Goal: Check status: Check status

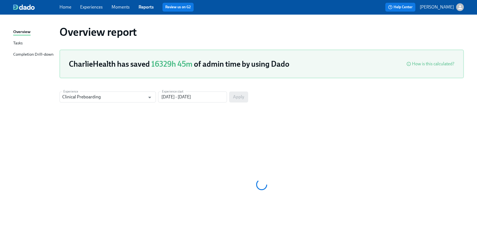
click at [66, 8] on link "Home" at bounding box center [65, 6] width 12 height 5
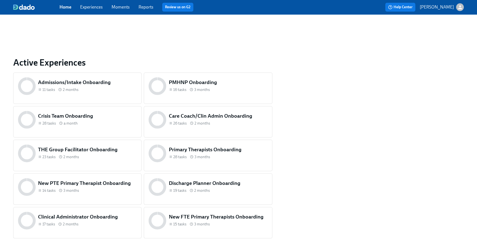
scroll to position [220, 0]
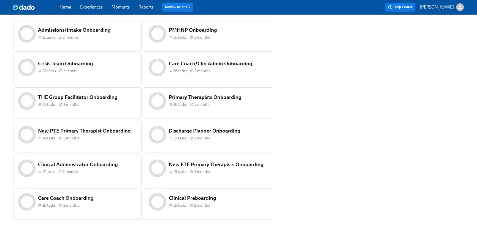
click at [185, 200] on h5 "Clinical Preboarding" at bounding box center [218, 197] width 99 height 7
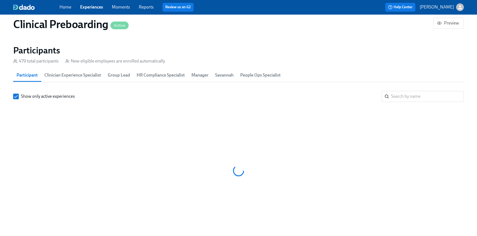
scroll to position [0, 7720]
click at [424, 93] on input "search" at bounding box center [427, 96] width 73 height 11
click at [414, 99] on input "search" at bounding box center [427, 96] width 73 height 11
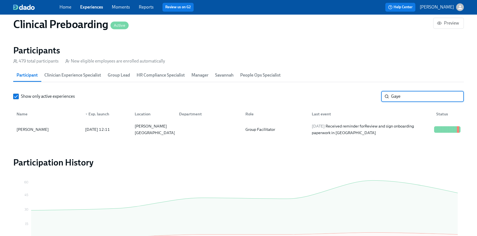
drag, startPoint x: 427, startPoint y: 97, endPoint x: 382, endPoint y: 95, distance: 44.9
click at [382, 95] on div "Gaye ​" at bounding box center [422, 96] width 83 height 11
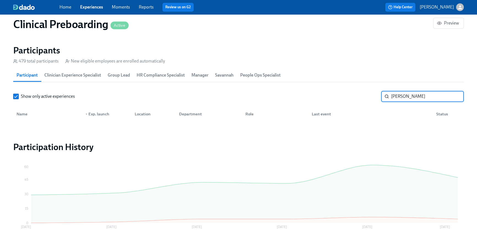
drag, startPoint x: 406, startPoint y: 96, endPoint x: 401, endPoint y: 96, distance: 5.0
click at [401, 96] on input "Jennifer we" at bounding box center [427, 96] width 73 height 11
drag, startPoint x: 403, startPoint y: 96, endPoint x: 381, endPoint y: 93, distance: 22.2
click at [381, 93] on div "Jenn we ​" at bounding box center [422, 96] width 83 height 11
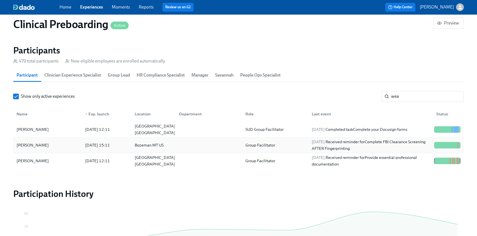
click at [343, 142] on div "2025/08/13 Received reminder for Complete FBI Clearance Screening AFTER Fingerp…" at bounding box center [370, 144] width 122 height 13
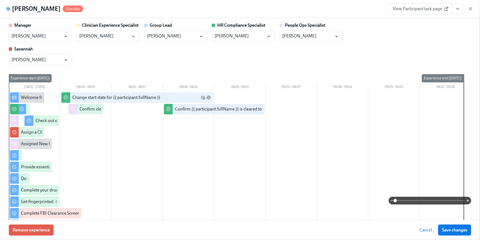
click at [463, 11] on button "View task page" at bounding box center [458, 8] width 12 height 11
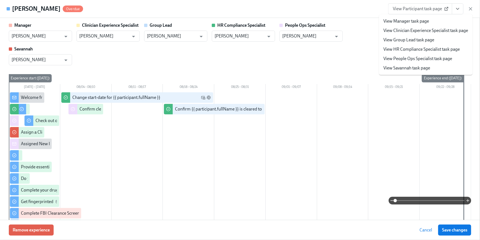
click at [440, 46] on link "View HR Compliance Specialist task page" at bounding box center [422, 49] width 77 height 6
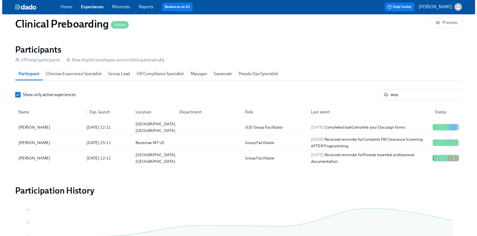
scroll to position [0, 7716]
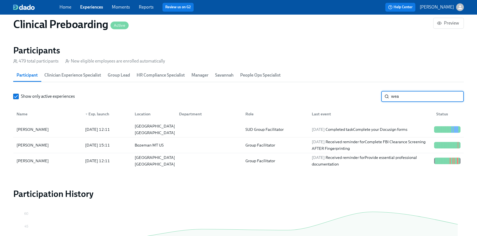
click at [405, 98] on input "wea" at bounding box center [427, 96] width 73 height 11
drag, startPoint x: 402, startPoint y: 98, endPoint x: 343, endPoint y: 95, distance: 59.2
click at [343, 95] on div "Show only active experiences wea ​" at bounding box center [238, 96] width 450 height 11
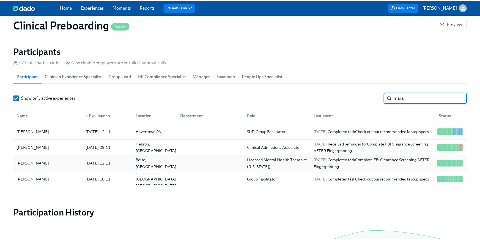
scroll to position [0, 7720]
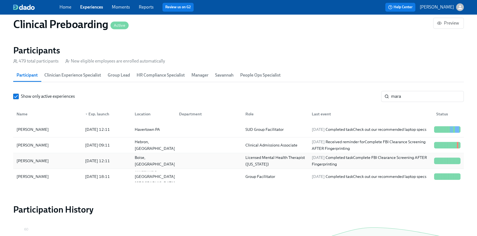
click at [244, 163] on div "Licensed Mental Health Therapist (Oregon)" at bounding box center [275, 160] width 64 height 13
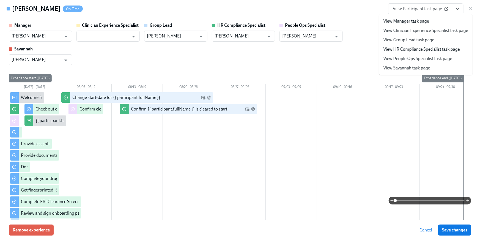
click at [426, 49] on link "View HR Compliance Specialist task page" at bounding box center [422, 49] width 77 height 6
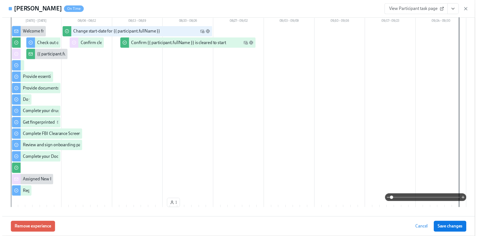
scroll to position [48, 0]
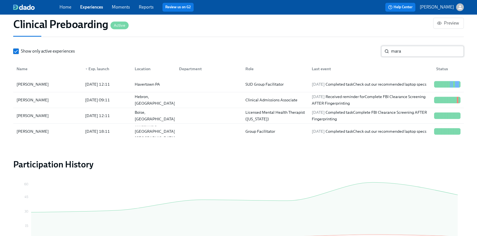
scroll to position [622, 0]
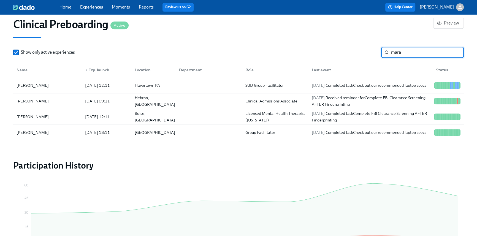
drag, startPoint x: 401, startPoint y: 54, endPoint x: 362, endPoint y: 45, distance: 39.7
click at [364, 47] on div "Show only active experiences mara ​" at bounding box center [238, 52] width 450 height 11
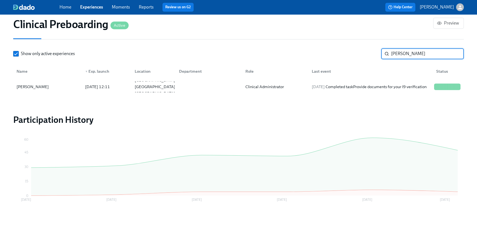
scroll to position [621, 0]
click at [359, 84] on div "2025/08/14 Completed task Provide documents for your I9 verification" at bounding box center [368, 87] width 119 height 7
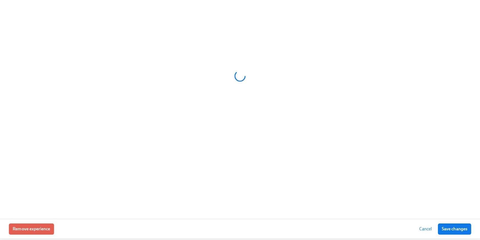
scroll to position [617, 0]
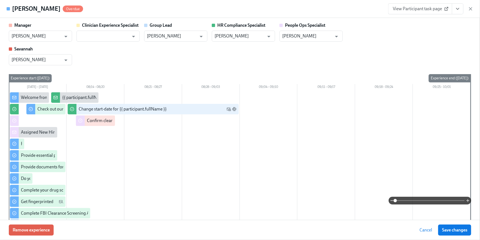
drag, startPoint x: 460, startPoint y: 11, endPoint x: 459, endPoint y: 14, distance: 2.9
click at [460, 11] on icon "View task page" at bounding box center [458, 9] width 6 height 6
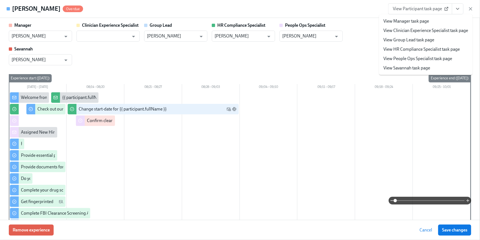
click at [431, 50] on link "View HR Compliance Specialist task page" at bounding box center [422, 49] width 77 height 6
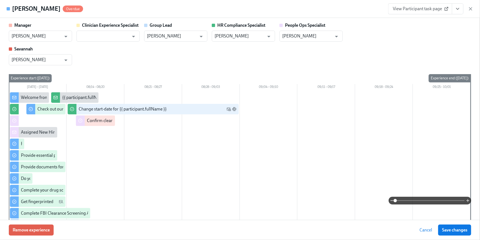
scroll to position [602, 0]
click at [457, 11] on icon "View task page" at bounding box center [458, 9] width 6 height 6
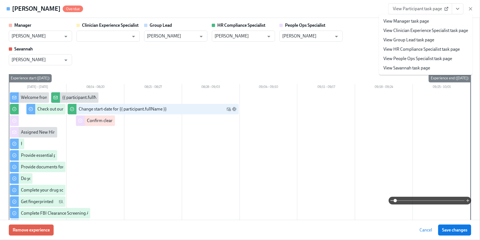
click at [443, 58] on link "View People Ops Specialist task page" at bounding box center [418, 59] width 69 height 6
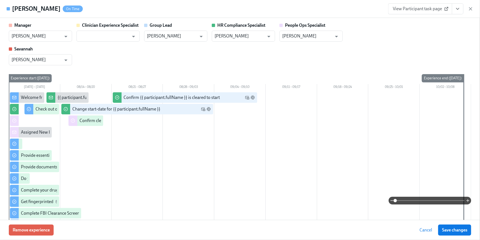
click at [464, 8] on div "View Participant task page" at bounding box center [430, 8] width 85 height 11
click at [461, 8] on button "View task page" at bounding box center [458, 8] width 12 height 11
click at [459, 11] on icon "View task page" at bounding box center [458, 9] width 6 height 6
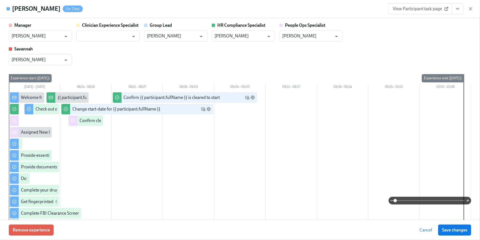
click at [462, 13] on button "View task page" at bounding box center [458, 8] width 12 height 11
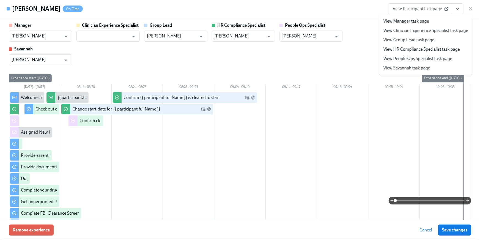
click at [459, 11] on icon "View task page" at bounding box center [458, 9] width 6 height 6
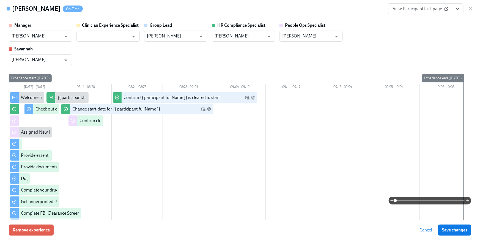
click at [418, 36] on link "View HR Compliance Specialist task page" at bounding box center [423, 33] width 58 height 3
click at [458, 10] on icon "View task page" at bounding box center [458, 9] width 6 height 6
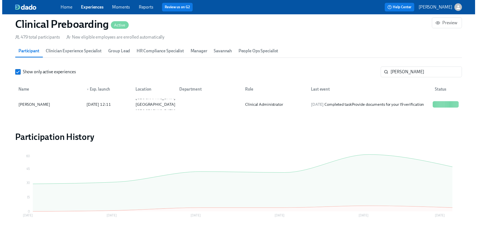
scroll to position [0, 7716]
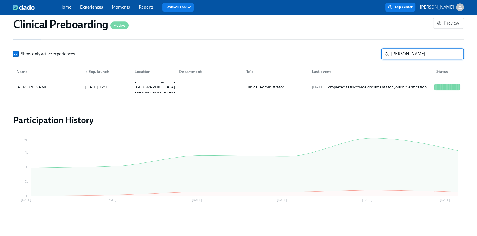
drag, startPoint x: 397, startPoint y: 54, endPoint x: 372, endPoint y: 47, distance: 25.6
click at [372, 47] on section "Participants 479 total participants New eligible employees are enrolled automat…" at bounding box center [238, 49] width 450 height 94
type input "KAde"
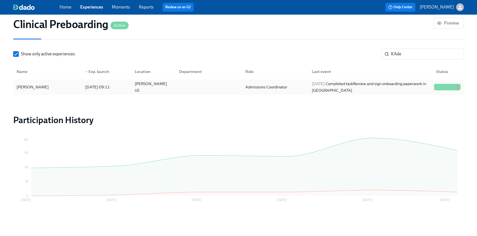
click at [346, 83] on div "2025/08/16 Completed task Review and sign onboarding paperwork in UKG" at bounding box center [370, 86] width 122 height 13
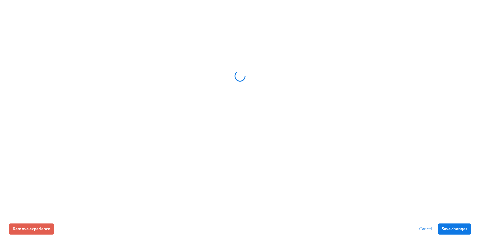
scroll to position [617, 0]
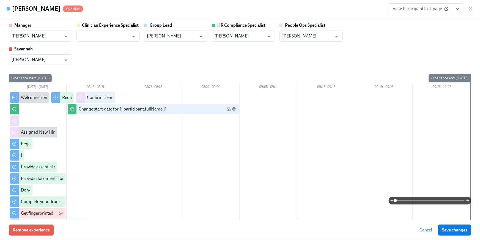
click at [457, 9] on icon "View task page" at bounding box center [458, 8] width 3 height 1
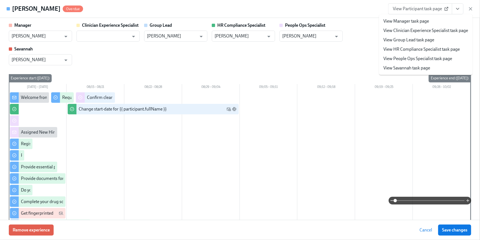
click at [431, 47] on link "View HR Compliance Specialist task page" at bounding box center [422, 49] width 77 height 6
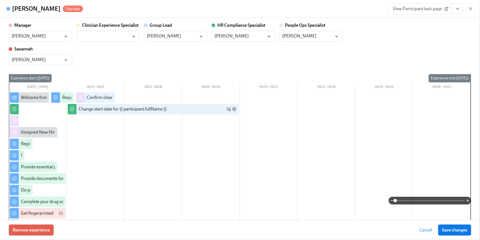
scroll to position [602, 0]
click at [461, 9] on button "View task page" at bounding box center [458, 8] width 12 height 11
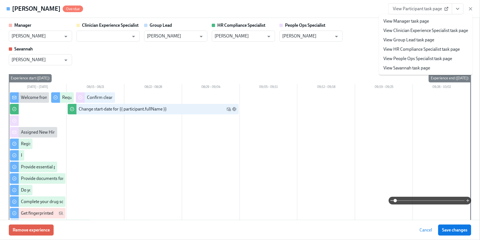
click at [439, 58] on link "View People Ops Specialist task page" at bounding box center [418, 59] width 69 height 6
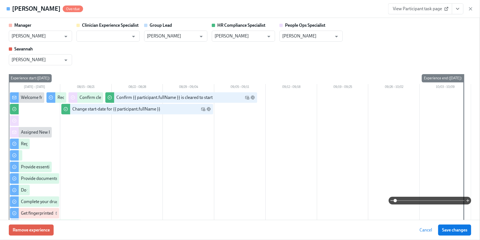
click at [457, 6] on icon "View task page" at bounding box center [458, 9] width 6 height 6
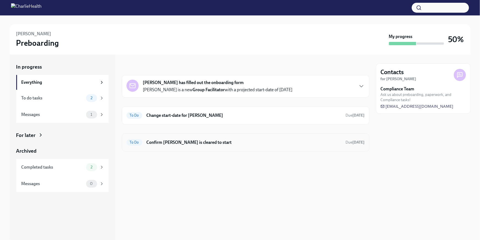
click at [219, 142] on h6 "Confirm Jenny Weadock is cleared to start" at bounding box center [244, 142] width 195 height 6
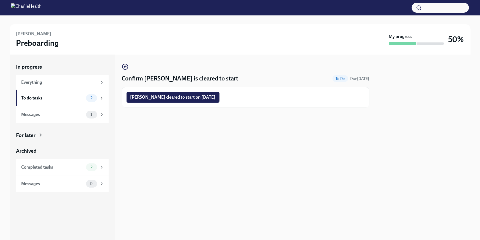
click at [187, 98] on span "Jenny Weadock cleared to start on 08/25/2025" at bounding box center [172, 97] width 85 height 6
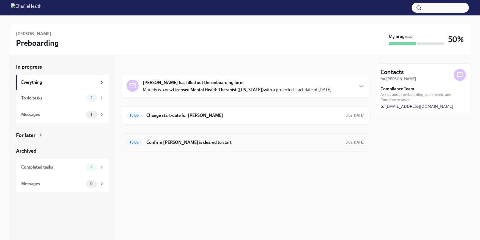
click at [200, 142] on h6 "Confirm Marady Rosalinda Duran is cleared to start" at bounding box center [244, 142] width 195 height 6
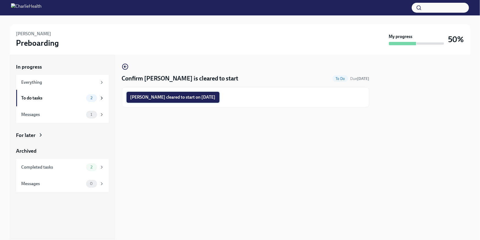
click at [204, 95] on span "Marady Rosalinda Duran cleared to start on 08/25/2025" at bounding box center [172, 97] width 85 height 6
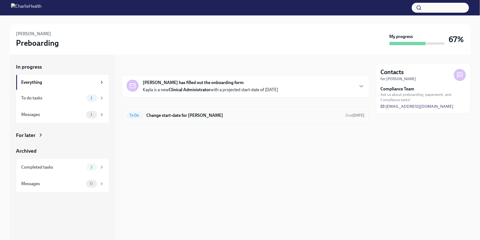
click at [260, 119] on div "To Do Change start-date for [PERSON_NAME] Due [DATE]" at bounding box center [246, 115] width 238 height 9
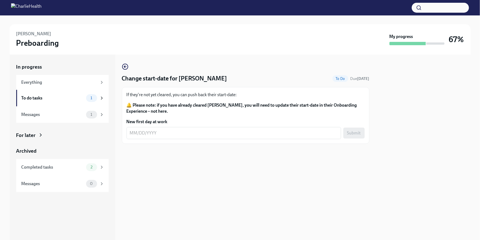
click at [37, 132] on div "For later" at bounding box center [62, 135] width 92 height 7
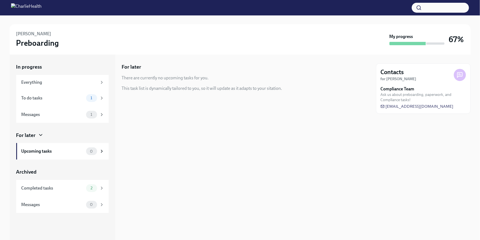
click at [215, 127] on div "For later There are currently no upcoming tasks for you. This task list is dyna…" at bounding box center [246, 146] width 248 height 185
click at [88, 191] on div "2" at bounding box center [91, 188] width 11 height 8
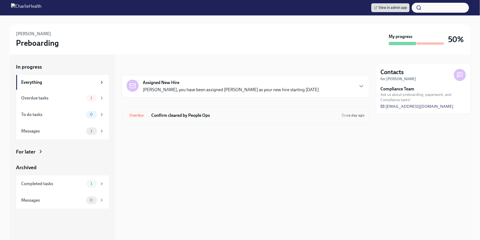
click at [183, 122] on div "Overdue Confirm cleared by People Ops Due a day ago" at bounding box center [246, 115] width 248 height 18
click at [199, 112] on h6 "Confirm cleared by People Ops" at bounding box center [244, 115] width 186 height 6
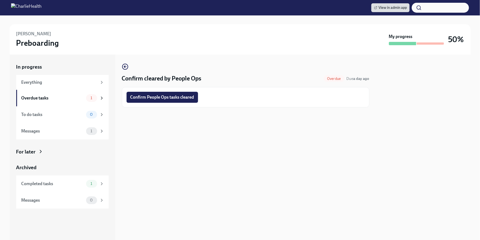
click at [168, 96] on span "Confirm People Ops tasks cleared" at bounding box center [162, 97] width 64 height 6
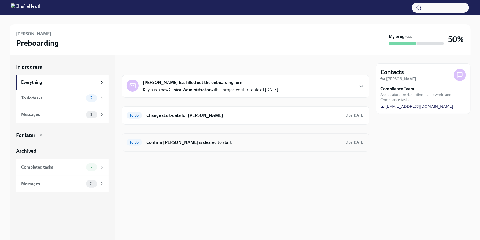
click at [186, 141] on h6 "Confirm [PERSON_NAME] is cleared to start" at bounding box center [244, 142] width 195 height 6
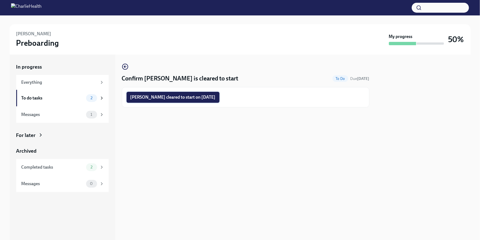
click at [192, 96] on span "[PERSON_NAME] cleared to start on [DATE]" at bounding box center [172, 97] width 85 height 6
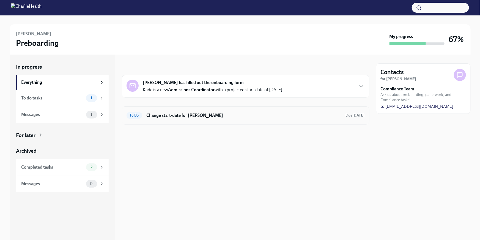
click at [196, 113] on h6 "Change start-date for [PERSON_NAME]" at bounding box center [244, 115] width 195 height 6
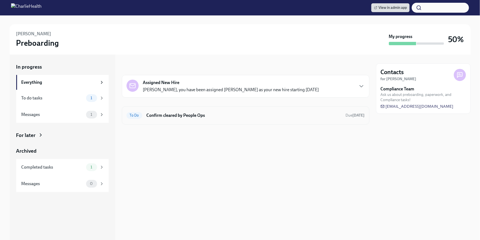
click at [198, 113] on h6 "Confirm cleared by People Ops" at bounding box center [244, 115] width 195 height 6
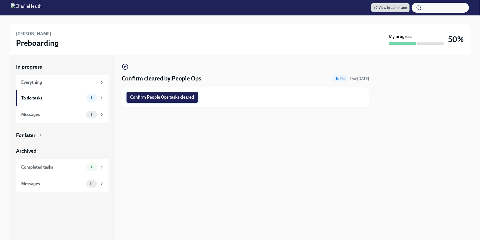
click at [184, 97] on span "Confirm People Ops tasks cleared" at bounding box center [162, 97] width 64 height 6
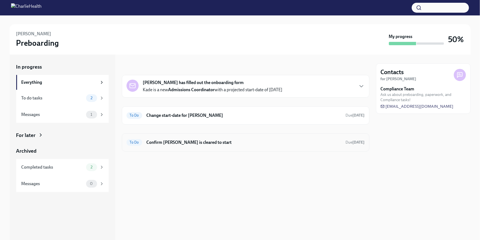
click at [215, 146] on div "To Do Confirm [PERSON_NAME] is cleared to start Due [DATE]" at bounding box center [246, 142] width 238 height 9
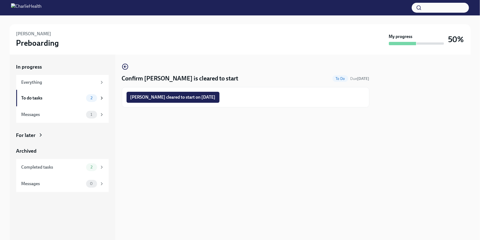
drag, startPoint x: 188, startPoint y: 98, endPoint x: 193, endPoint y: 100, distance: 5.7
click at [189, 98] on span "[PERSON_NAME] cleared to start on [DATE]" at bounding box center [172, 97] width 85 height 6
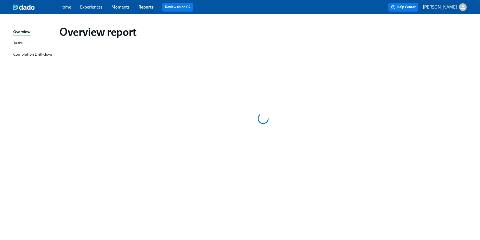
click at [65, 10] on div "Home Experiences Moments Reports Review us on G2" at bounding box center [161, 7] width 204 height 9
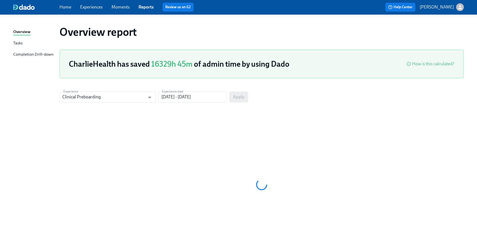
click at [65, 7] on link "Home" at bounding box center [65, 6] width 12 height 5
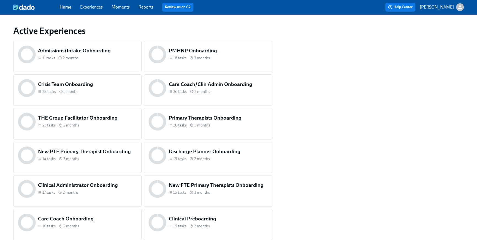
scroll to position [197, 0]
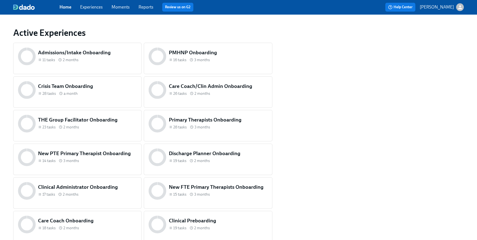
click at [65, 123] on div "THE Group Facilitator Onboarding 23 tasks 2 months" at bounding box center [87, 123] width 101 height 17
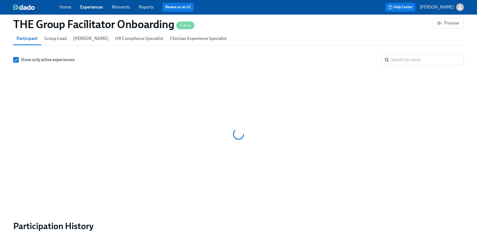
scroll to position [0, 8259]
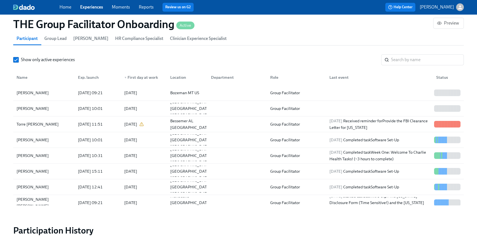
click at [61, 8] on link "Home" at bounding box center [65, 6] width 12 height 5
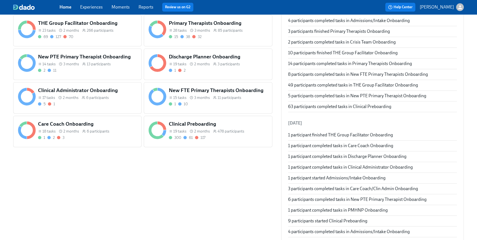
scroll to position [288, 0]
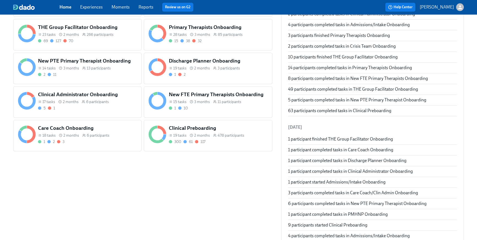
click at [89, 75] on div "2 11" at bounding box center [87, 74] width 99 height 5
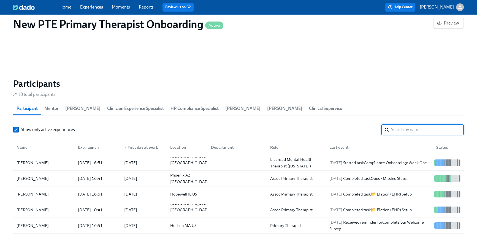
click at [394, 133] on input "search" at bounding box center [427, 129] width 73 height 11
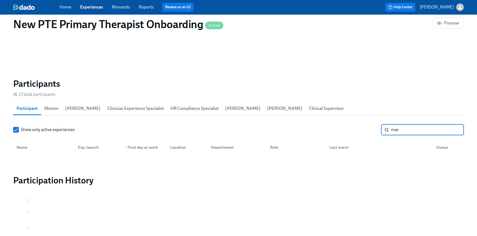
type input "mar"
click at [61, 10] on div "Home Experiences Moments Reports Review us on G2" at bounding box center [160, 7] width 202 height 9
click at [63, 8] on link "Home" at bounding box center [65, 6] width 12 height 5
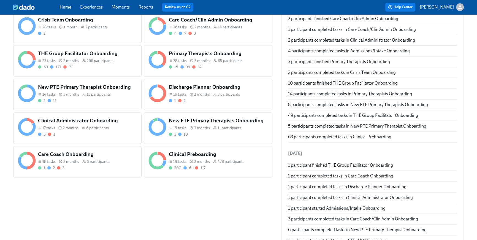
scroll to position [262, 0]
click at [210, 70] on div "Primary Therapists Onboarding 28 tasks 3 months 85 participants 15 38 32" at bounding box center [218, 60] width 101 height 22
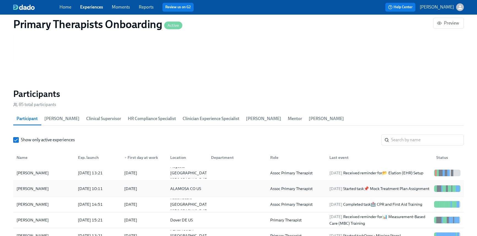
scroll to position [501, 0]
click at [414, 141] on input "search" at bounding box center [427, 140] width 73 height 11
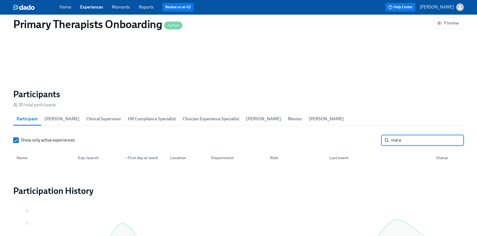
type input "mara"
click at [65, 4] on link "Home" at bounding box center [65, 6] width 12 height 5
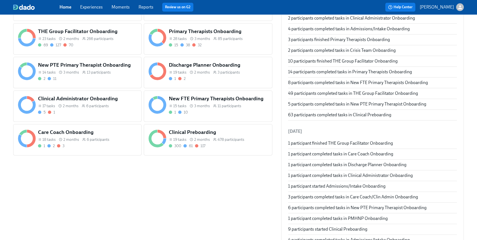
scroll to position [283, 0]
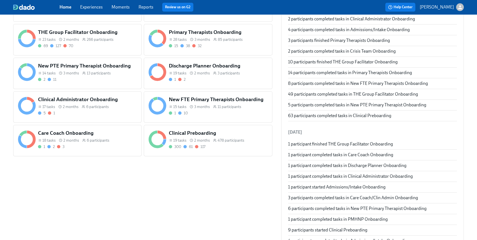
click at [217, 111] on div "1 10" at bounding box center [218, 112] width 99 height 5
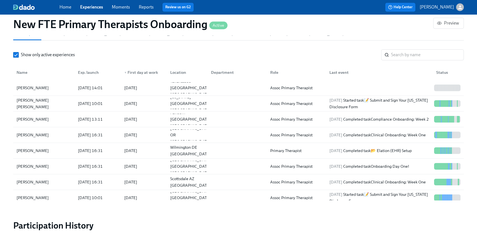
click at [72, 6] on div "Home Experiences Moments Reports Review us on G2" at bounding box center [160, 7] width 202 height 9
click at [69, 6] on link "Home" at bounding box center [65, 6] width 12 height 5
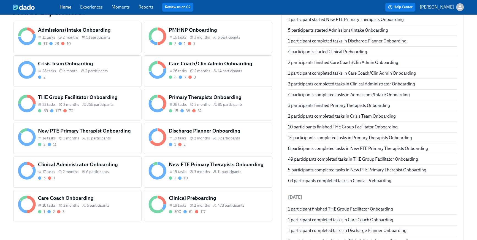
click at [71, 45] on div "13 28 10" at bounding box center [87, 43] width 99 height 5
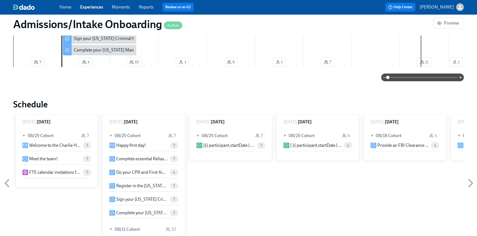
click at [67, 7] on link "Home" at bounding box center [65, 6] width 12 height 5
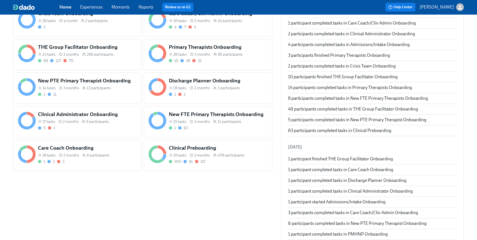
click at [102, 120] on span "6 participants" at bounding box center [97, 121] width 23 height 5
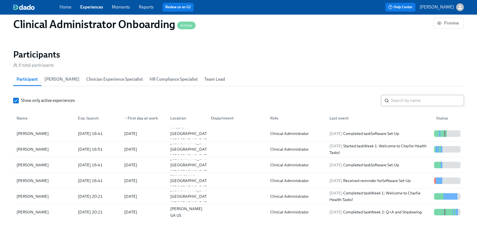
click at [394, 100] on input "search" at bounding box center [427, 100] width 73 height 11
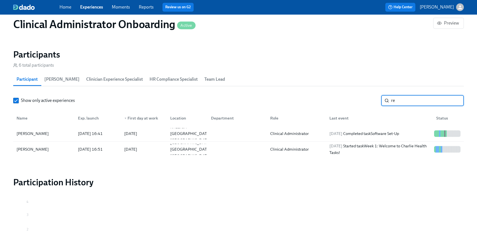
type input "re"
click at [64, 4] on div "Home Experiences Moments Reports Review us on G2" at bounding box center [160, 7] width 202 height 9
click at [65, 5] on link "Home" at bounding box center [65, 6] width 12 height 5
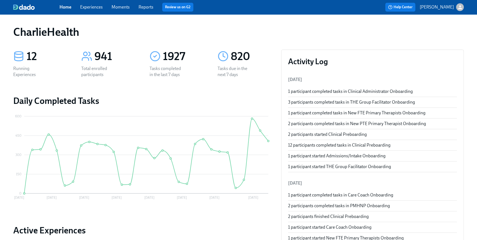
click at [65, 9] on link "Home" at bounding box center [65, 6] width 12 height 5
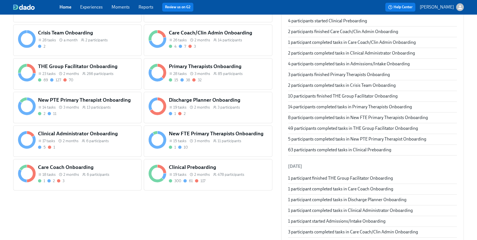
click at [75, 108] on span "3 months" at bounding box center [71, 107] width 16 height 5
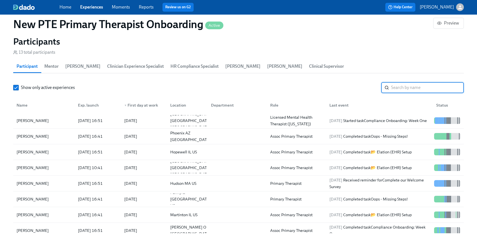
click at [402, 87] on input "search" at bounding box center [427, 87] width 73 height 11
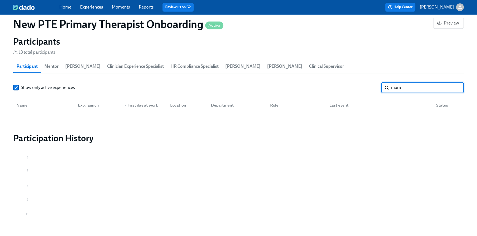
type input "mara"
click at [69, 6] on link "Home" at bounding box center [65, 6] width 12 height 5
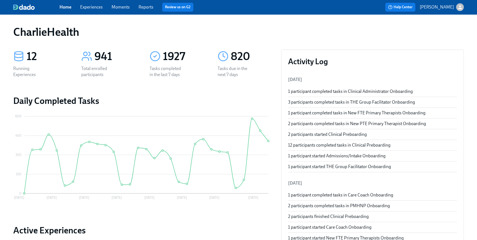
click at [69, 7] on link "Home" at bounding box center [65, 6] width 12 height 5
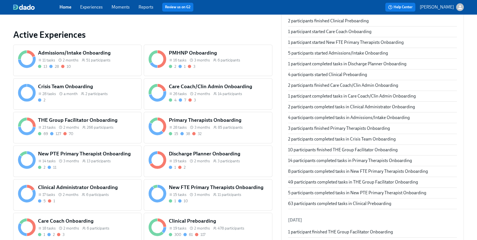
click at [109, 201] on div "5 1" at bounding box center [87, 200] width 99 height 5
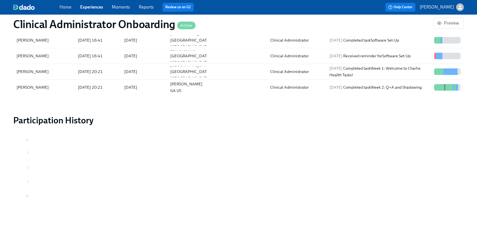
drag, startPoint x: 72, startPoint y: 5, endPoint x: 66, endPoint y: 6, distance: 5.9
click at [68, 5] on div "Home Experiences Moments Reports Review us on G2" at bounding box center [160, 7] width 202 height 9
click at [64, 7] on link "Home" at bounding box center [65, 6] width 12 height 5
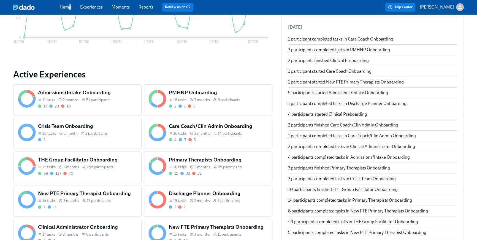
scroll to position [260, 0]
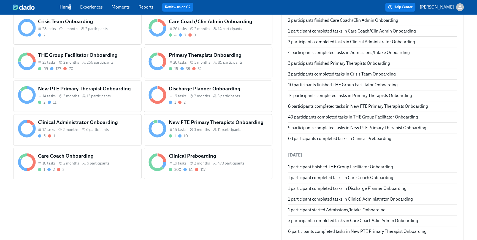
click at [187, 169] on div "61" at bounding box center [187, 169] width 9 height 5
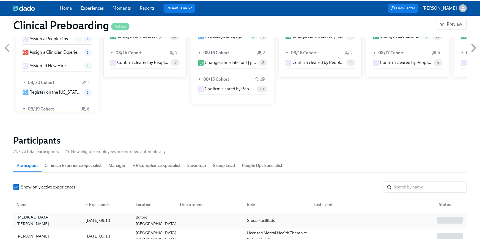
scroll to position [545, 0]
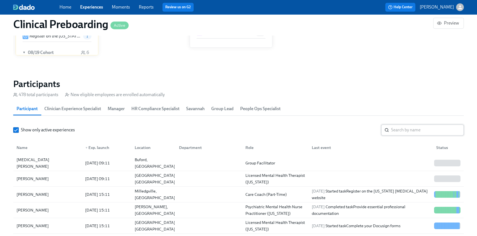
click at [410, 128] on input "search" at bounding box center [427, 129] width 73 height 11
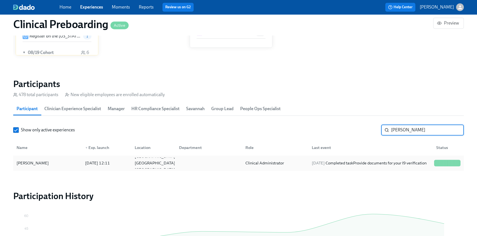
type input "ream"
click at [263, 163] on div "Clinical Administrator" at bounding box center [264, 163] width 43 height 7
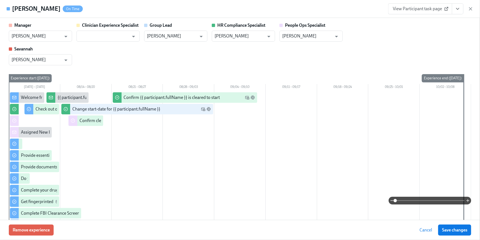
click at [458, 10] on icon "View task page" at bounding box center [458, 9] width 6 height 6
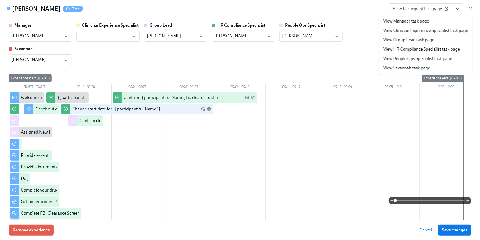
click at [438, 48] on link "View HR Compliance Specialist task page" at bounding box center [422, 49] width 77 height 6
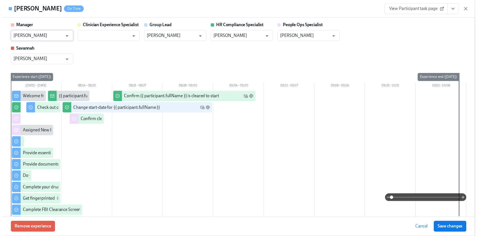
scroll to position [9, 0]
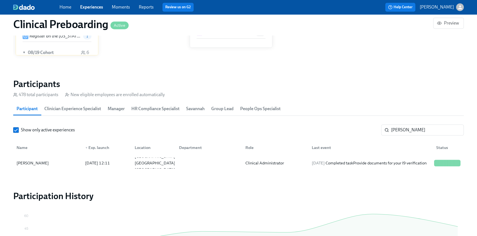
click at [67, 7] on link "Home" at bounding box center [65, 6] width 12 height 5
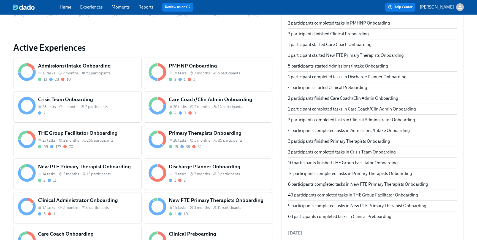
scroll to position [223, 0]
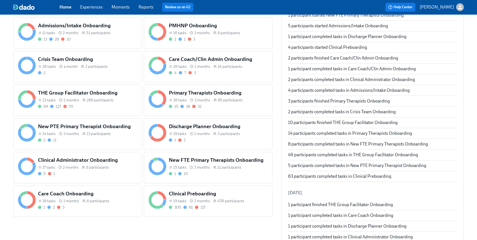
click at [90, 168] on span "6 participants" at bounding box center [97, 167] width 23 height 5
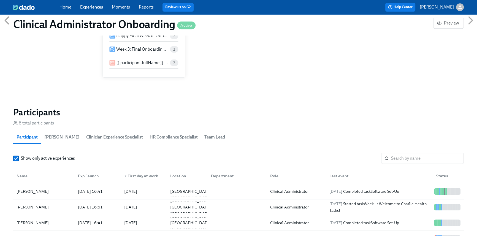
scroll to position [0, 780]
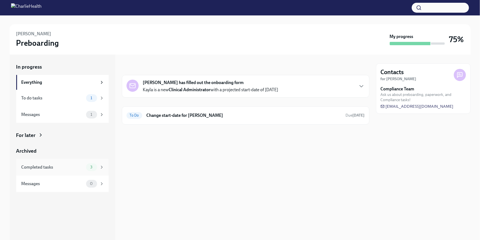
click at [56, 166] on div "Completed tasks" at bounding box center [52, 167] width 62 height 6
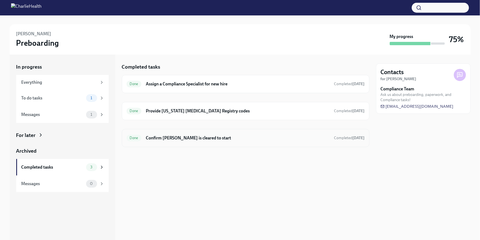
click at [256, 136] on h6 "Confirm Kayla Reams is cleared to start" at bounding box center [238, 138] width 184 height 6
